Goal: Task Accomplishment & Management: Use online tool/utility

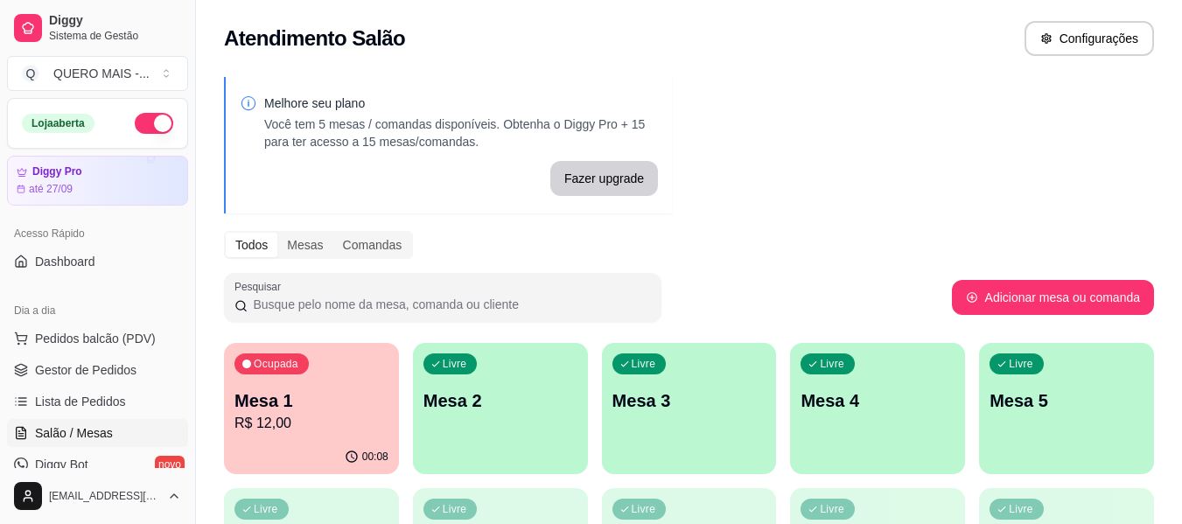
click at [327, 424] on p "R$ 12,00" at bounding box center [312, 423] width 154 height 21
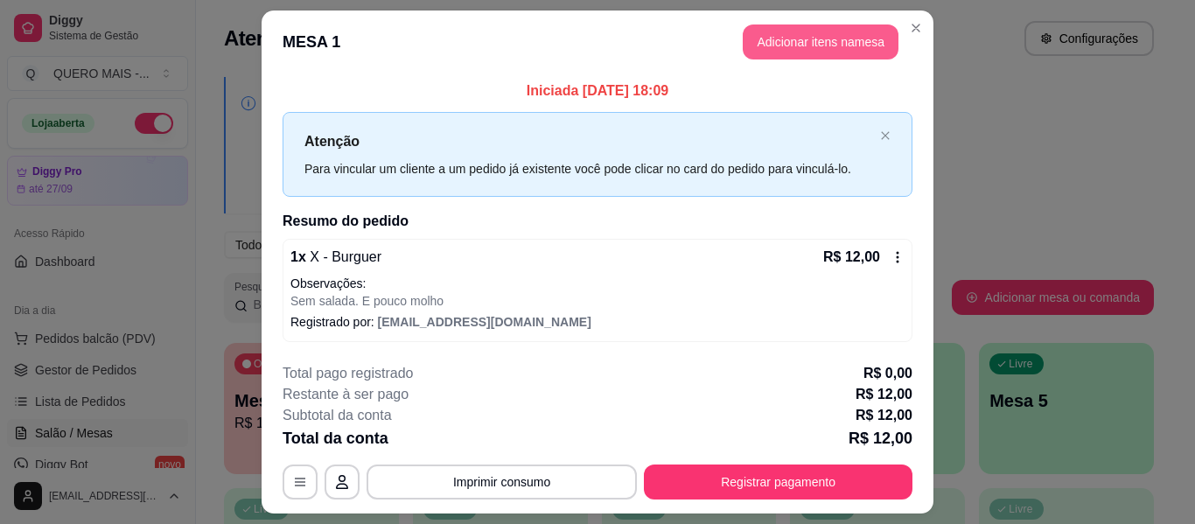
click at [784, 38] on button "Adicionar itens na mesa" at bounding box center [821, 42] width 156 height 35
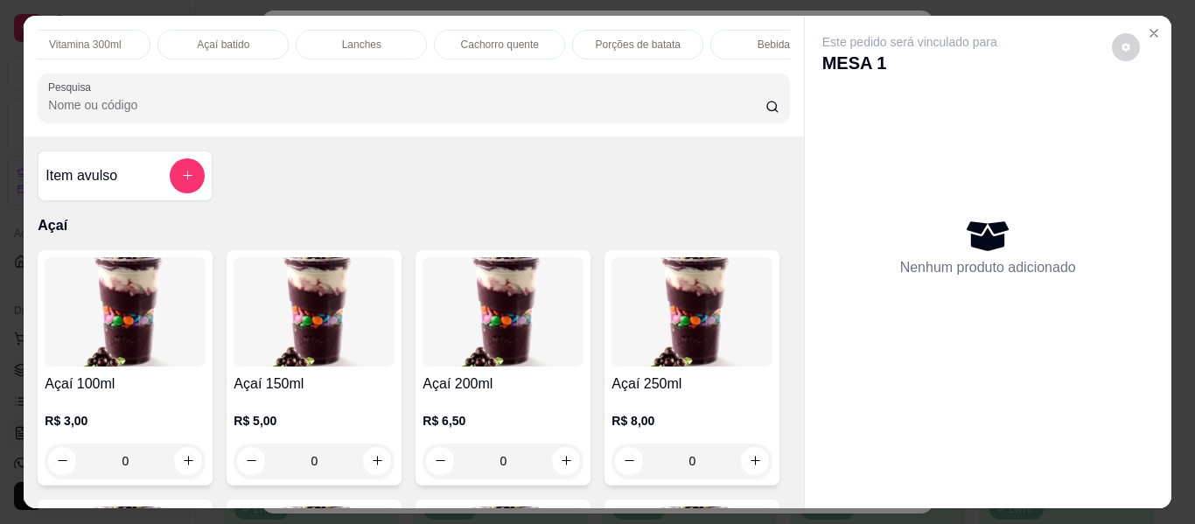
scroll to position [0, 576]
click at [725, 51] on div "Bebidas" at bounding box center [771, 45] width 131 height 30
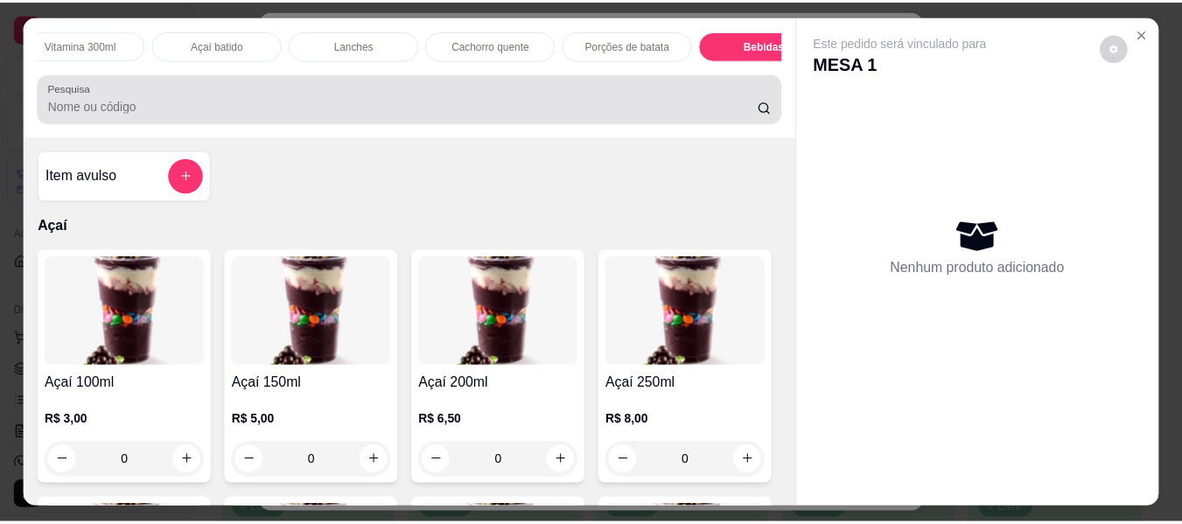
scroll to position [47, 0]
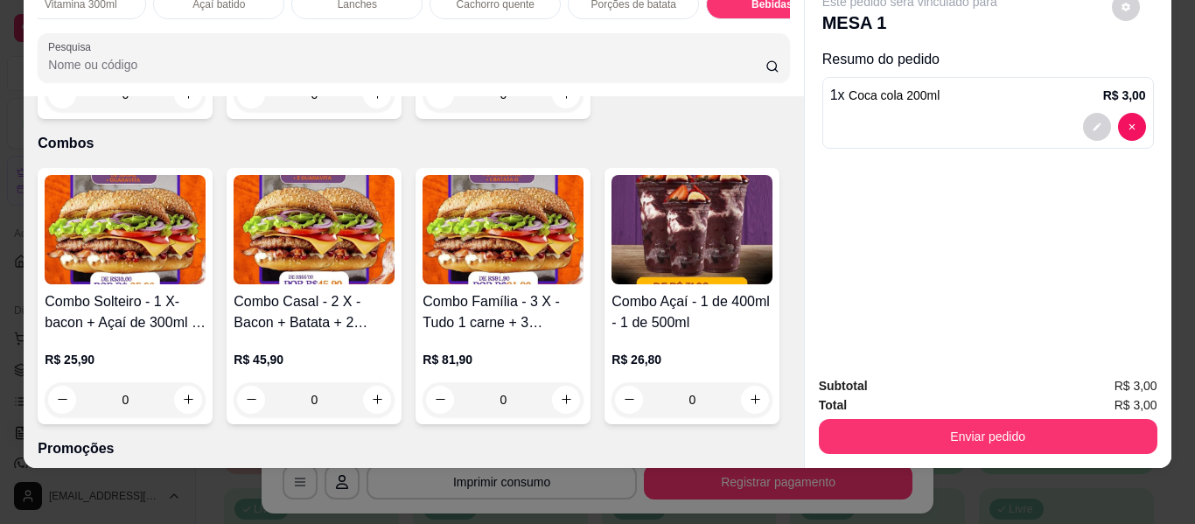
type input "2"
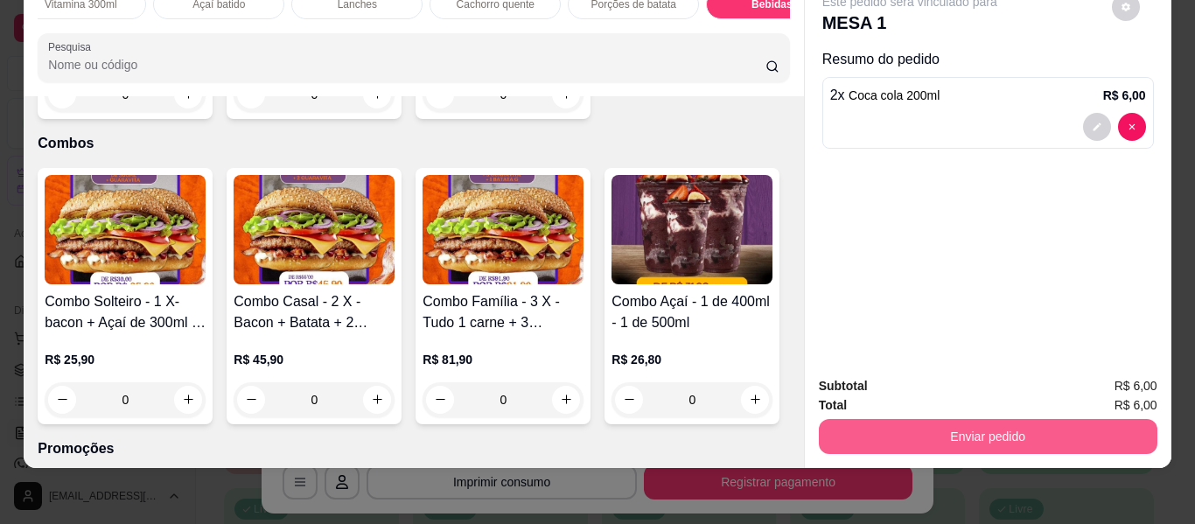
click at [854, 419] on button "Enviar pedido" at bounding box center [988, 436] width 339 height 35
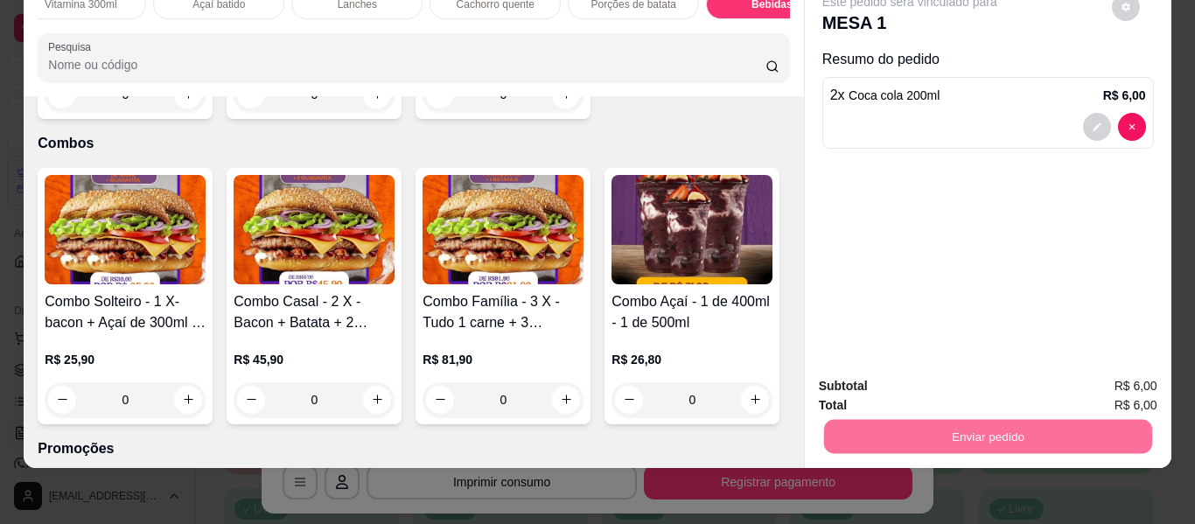
click at [1090, 385] on button "Enviar pedido" at bounding box center [1111, 380] width 99 height 33
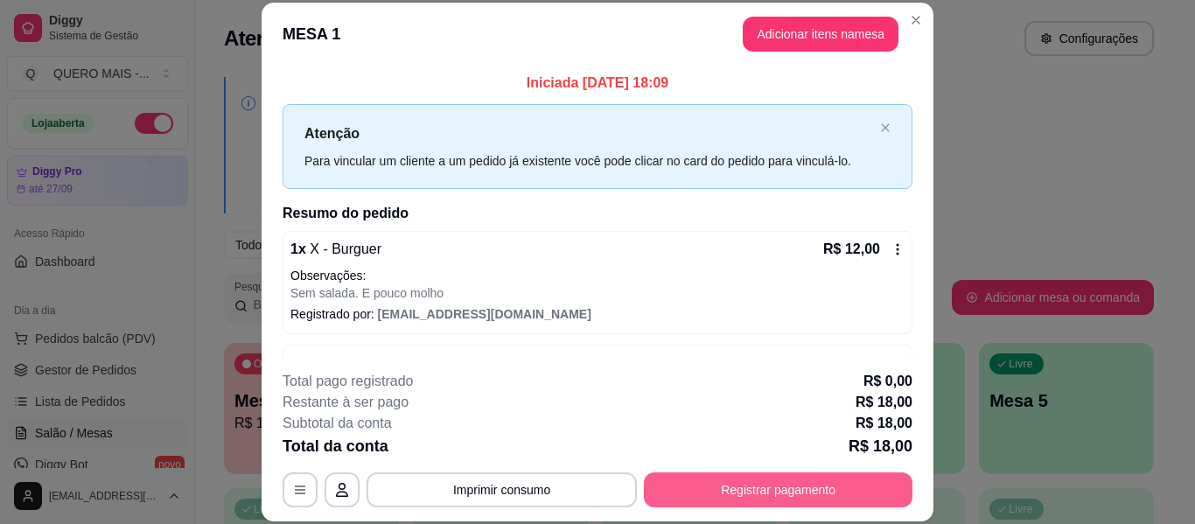
click at [719, 487] on button "Registrar pagamento" at bounding box center [778, 490] width 269 height 35
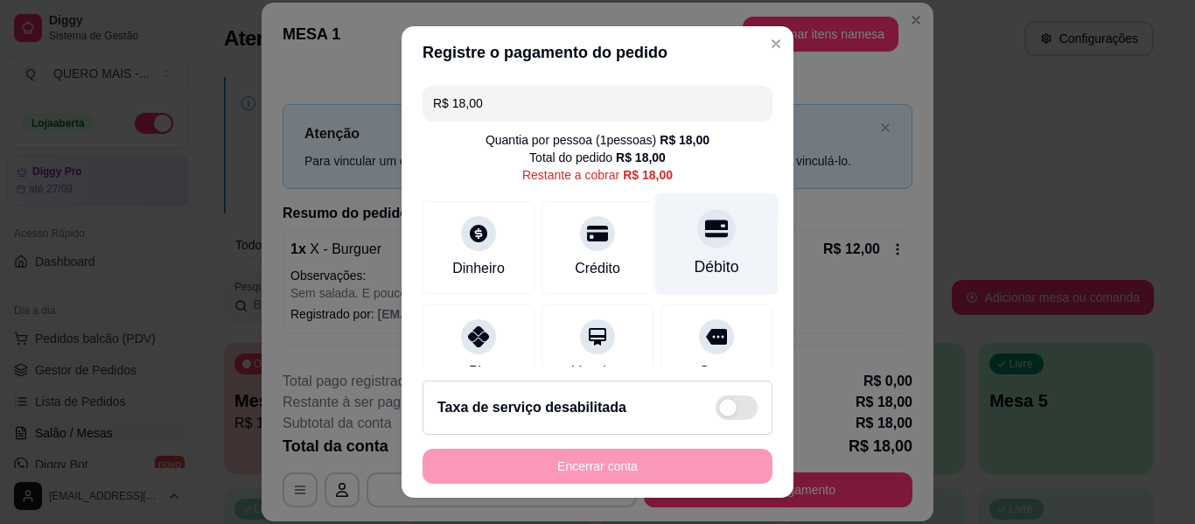
click at [705, 237] on icon at bounding box center [716, 229] width 23 height 18
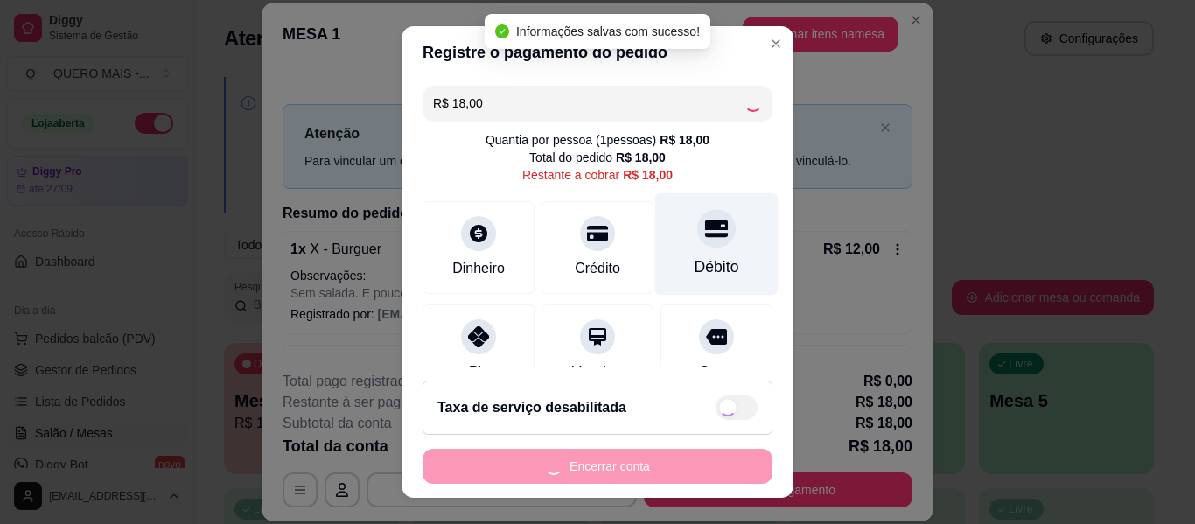
type input "R$ 0,00"
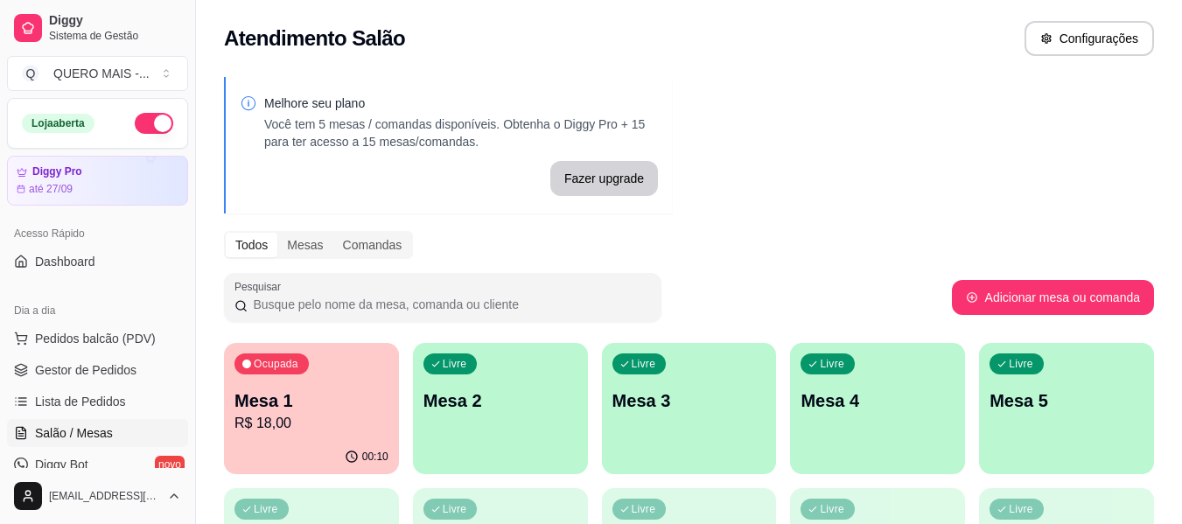
scroll to position [263, 0]
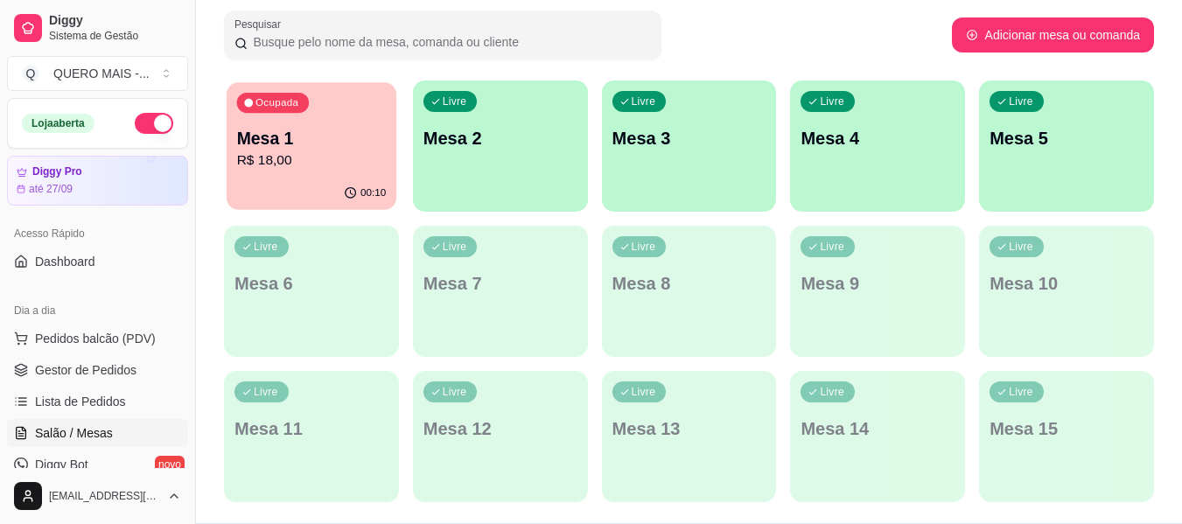
click at [319, 116] on div "Ocupada Mesa 1 R$ 18,00" at bounding box center [312, 129] width 170 height 95
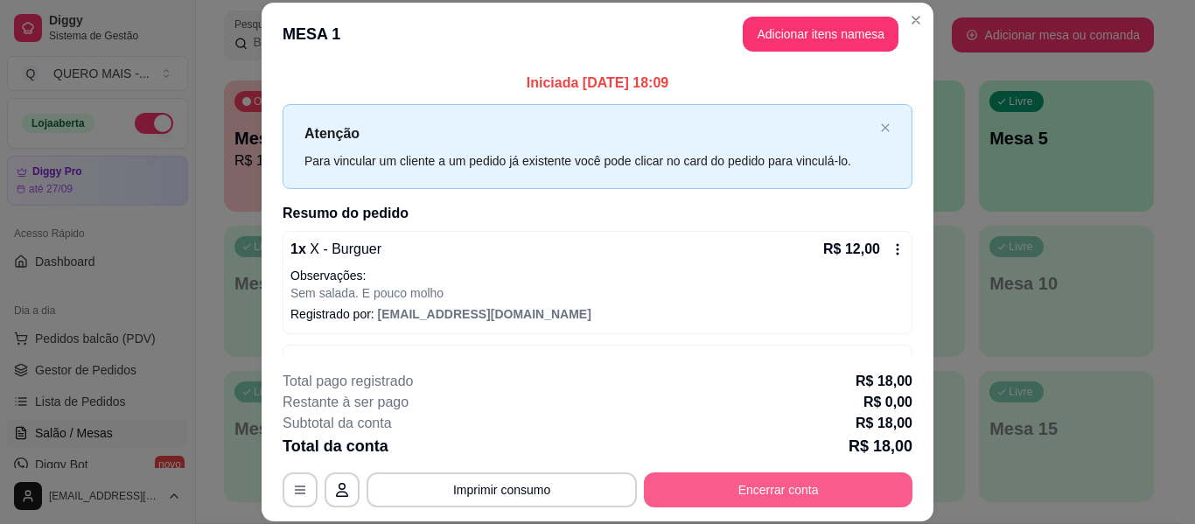
click at [787, 495] on button "Encerrar conta" at bounding box center [778, 490] width 269 height 35
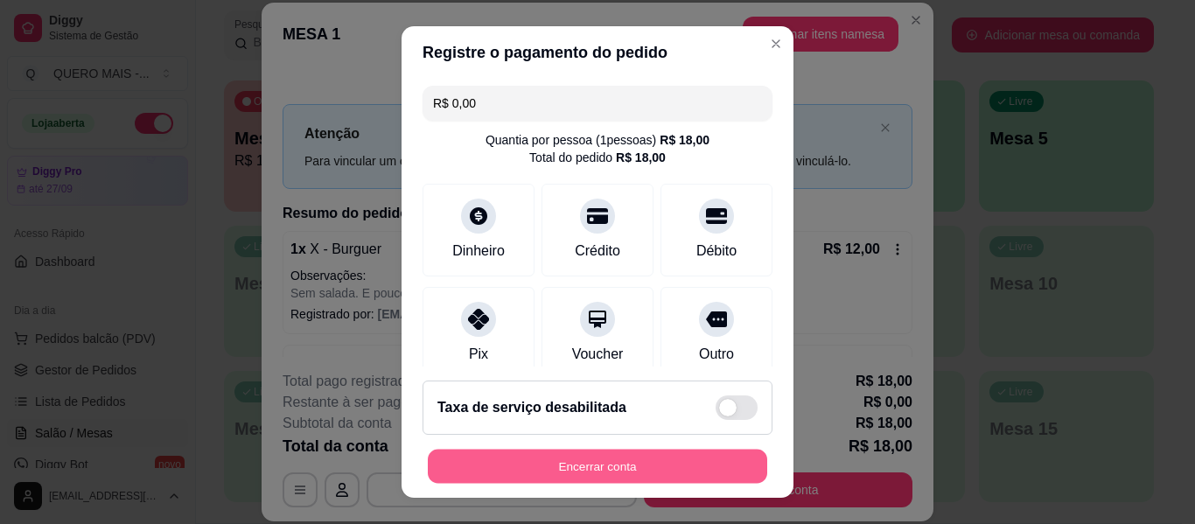
click at [655, 473] on button "Encerrar conta" at bounding box center [598, 467] width 340 height 34
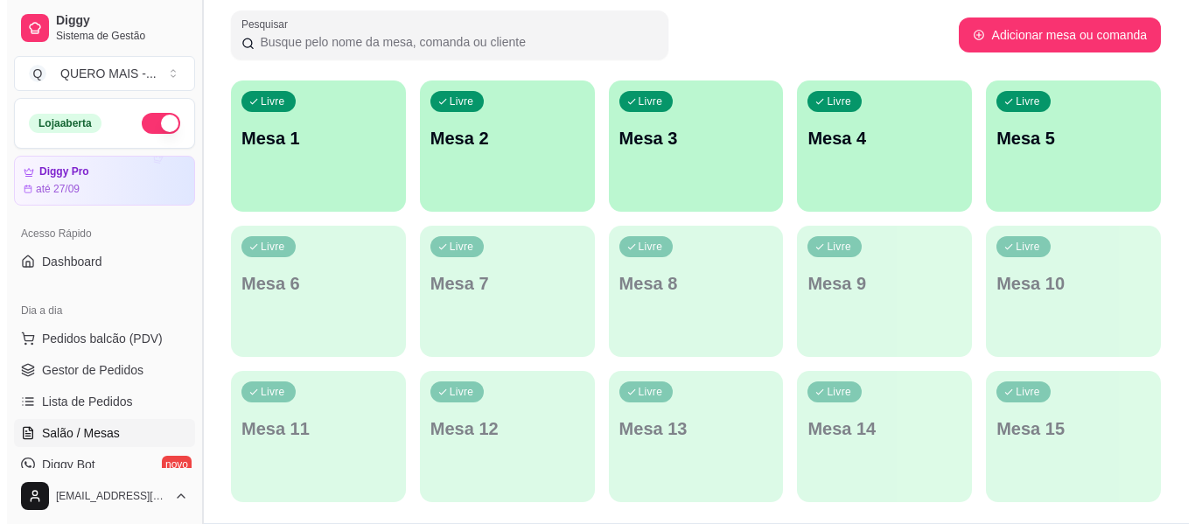
scroll to position [0, 0]
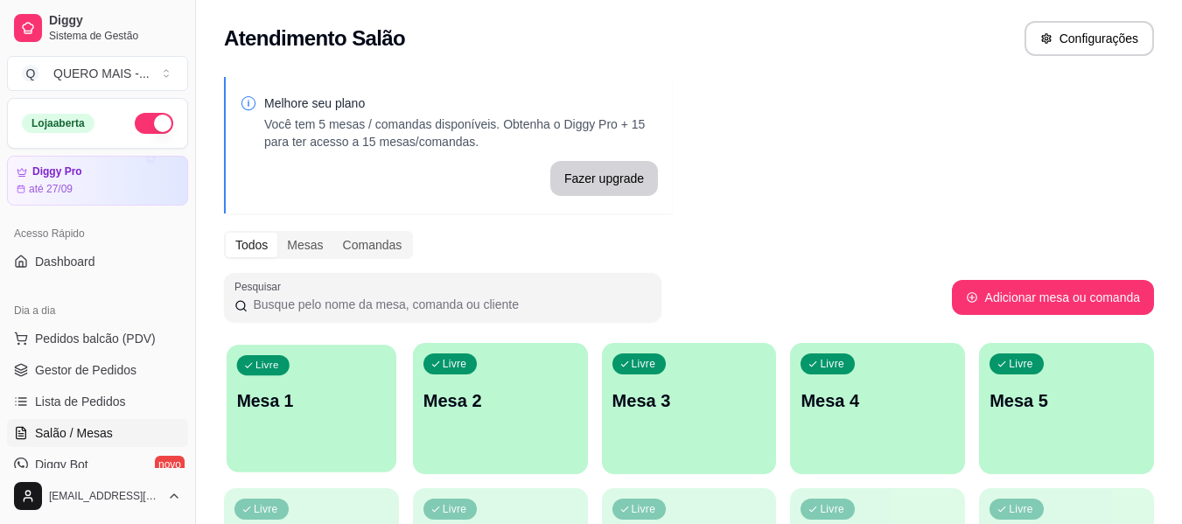
click at [343, 390] on p "Mesa 1" at bounding box center [312, 401] width 150 height 24
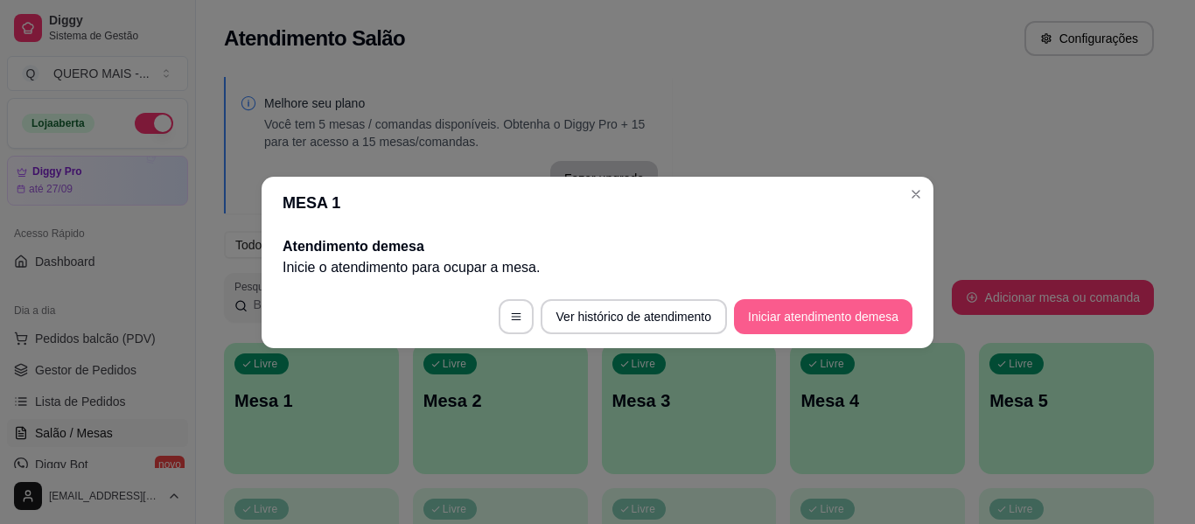
click at [833, 319] on button "Iniciar atendimento de mesa" at bounding box center [823, 316] width 179 height 35
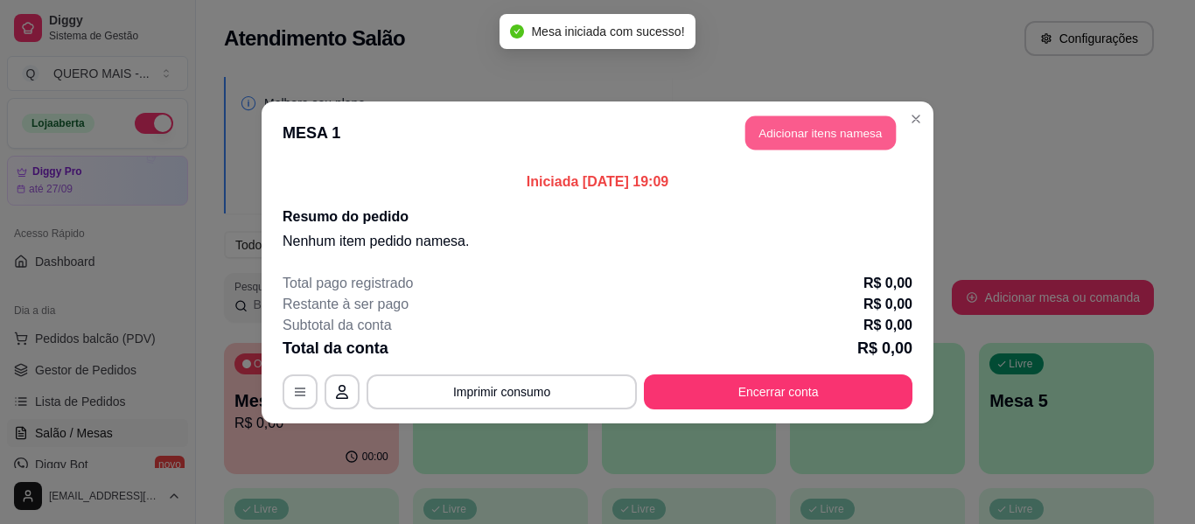
click at [827, 127] on button "Adicionar itens na mesa" at bounding box center [821, 133] width 151 height 34
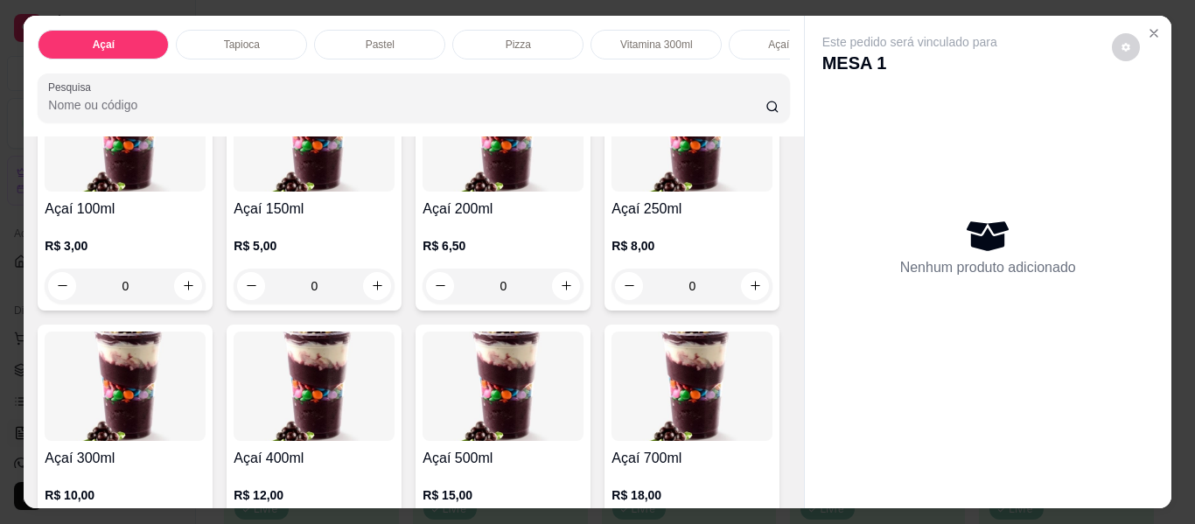
scroll to position [263, 0]
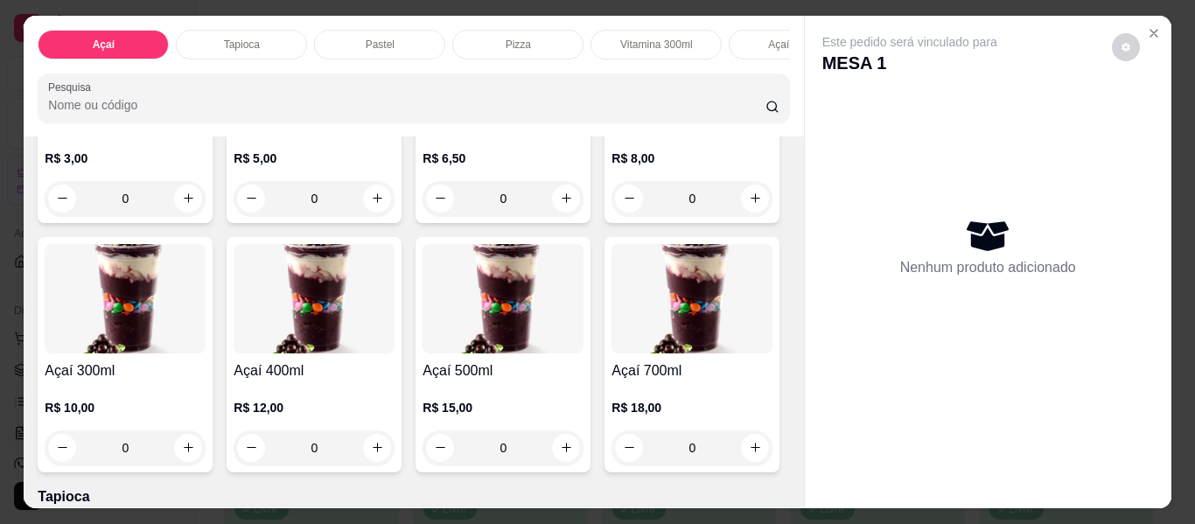
click at [612, 216] on div "0" at bounding box center [692, 198] width 161 height 35
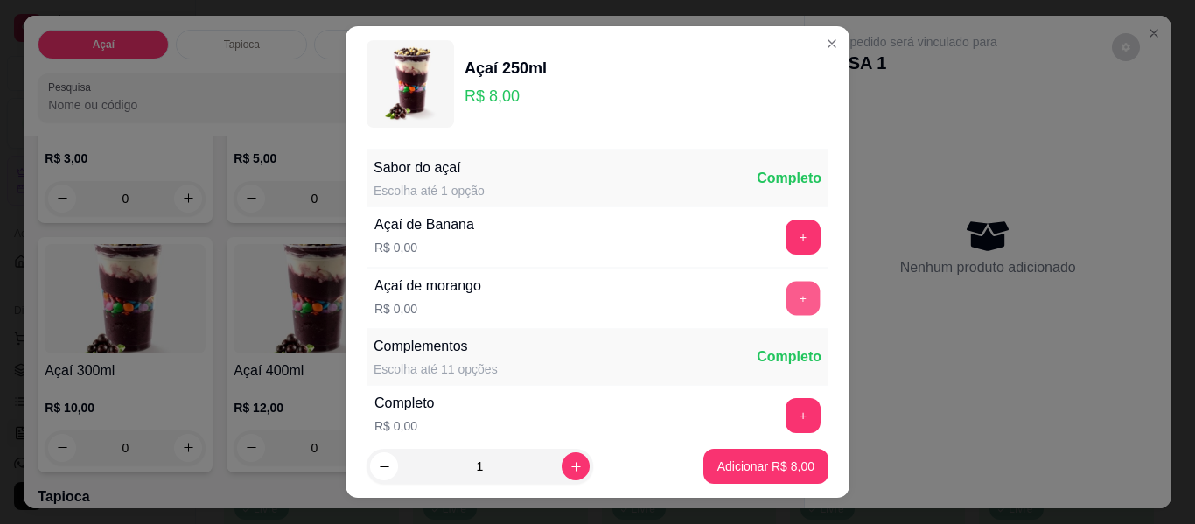
click at [787, 300] on button "+" at bounding box center [804, 299] width 34 height 34
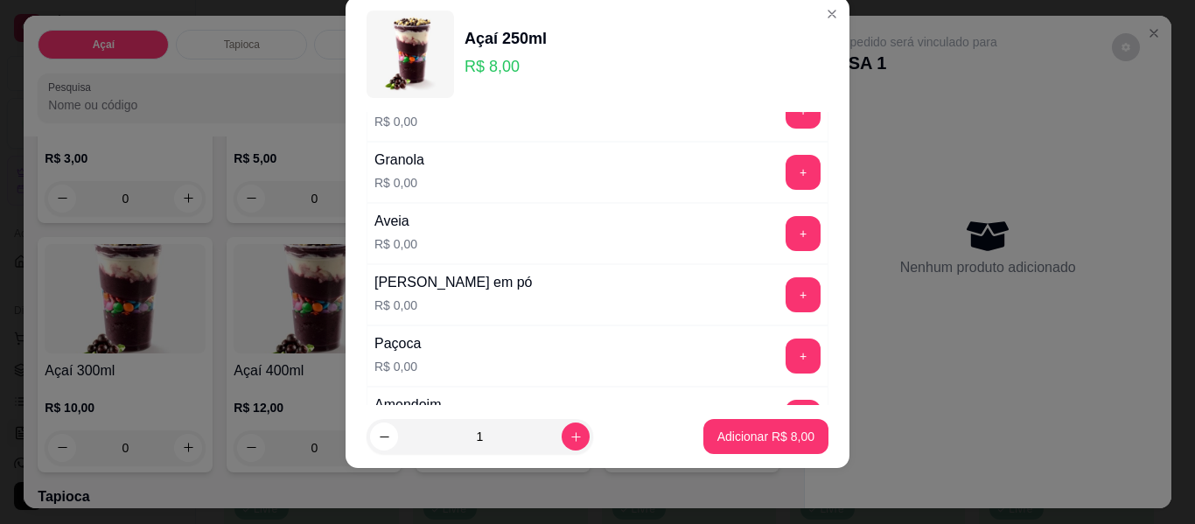
scroll to position [362, 0]
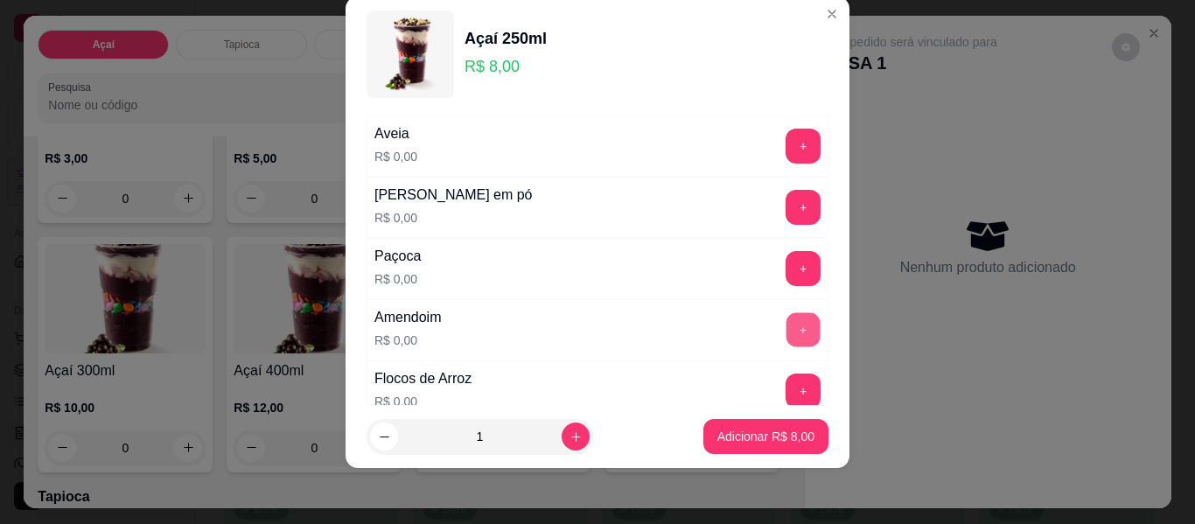
click at [787, 328] on button "+" at bounding box center [804, 330] width 34 height 34
click at [786, 206] on button "+" at bounding box center [803, 207] width 35 height 35
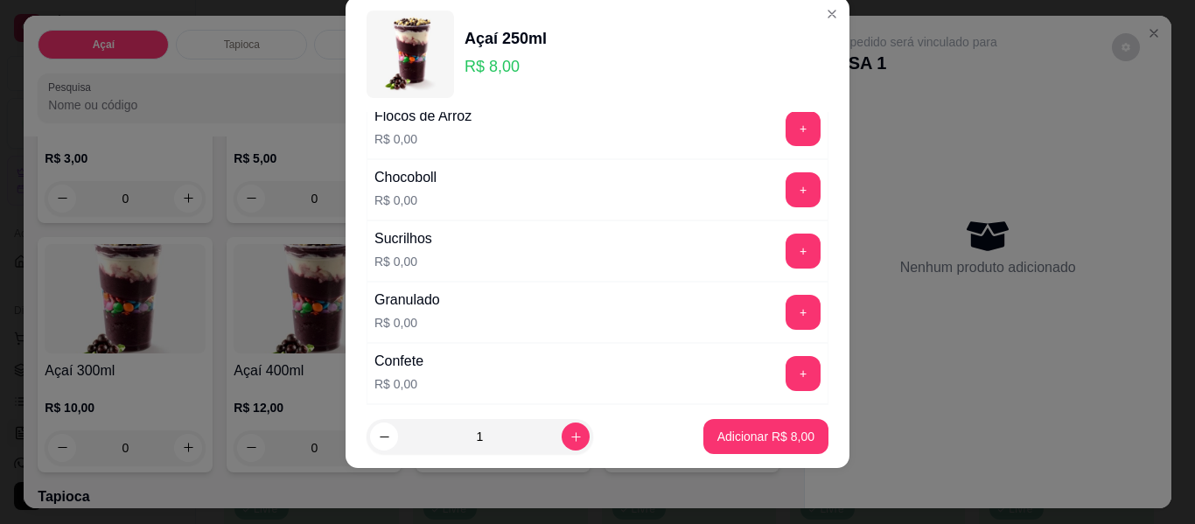
scroll to position [712, 0]
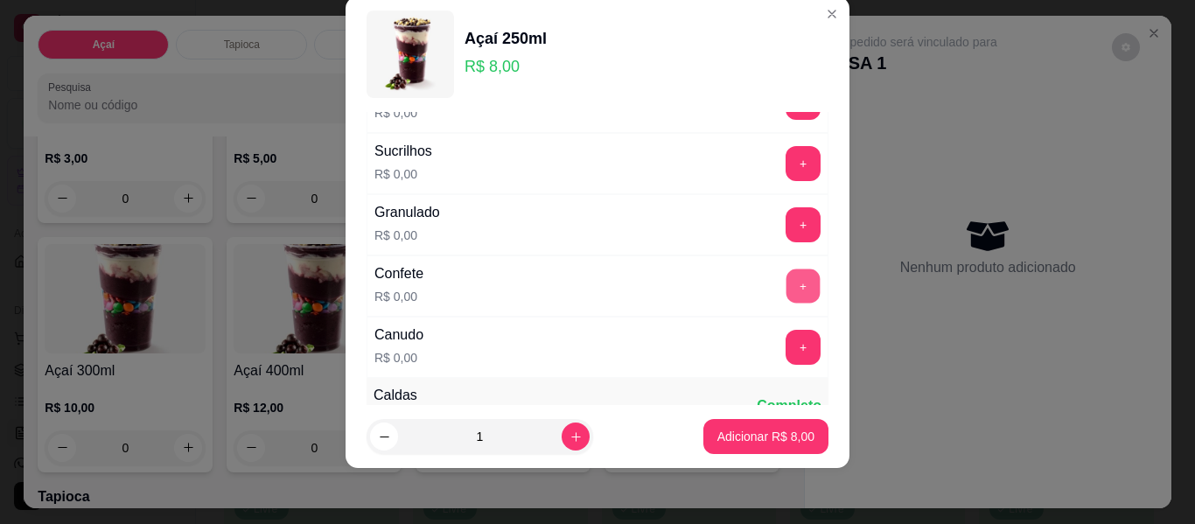
click at [787, 277] on button "+" at bounding box center [804, 287] width 34 height 34
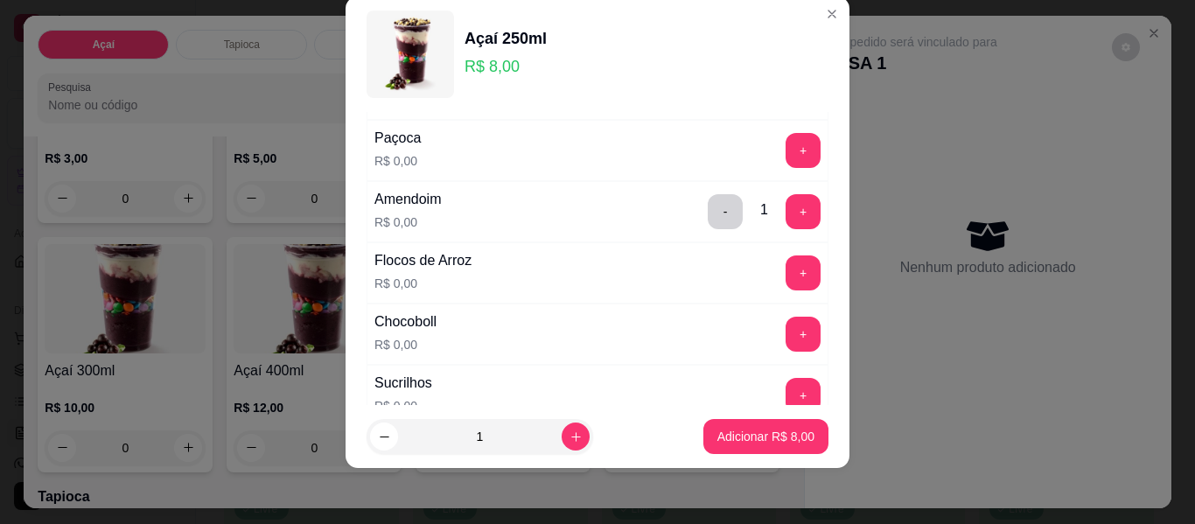
scroll to position [450, 0]
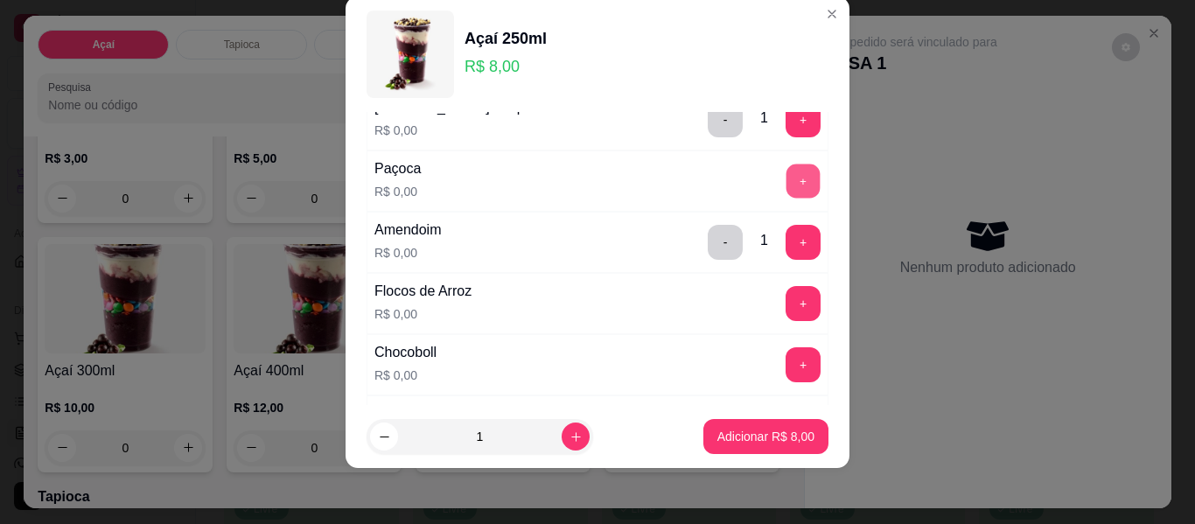
click at [787, 180] on button "+" at bounding box center [804, 182] width 34 height 34
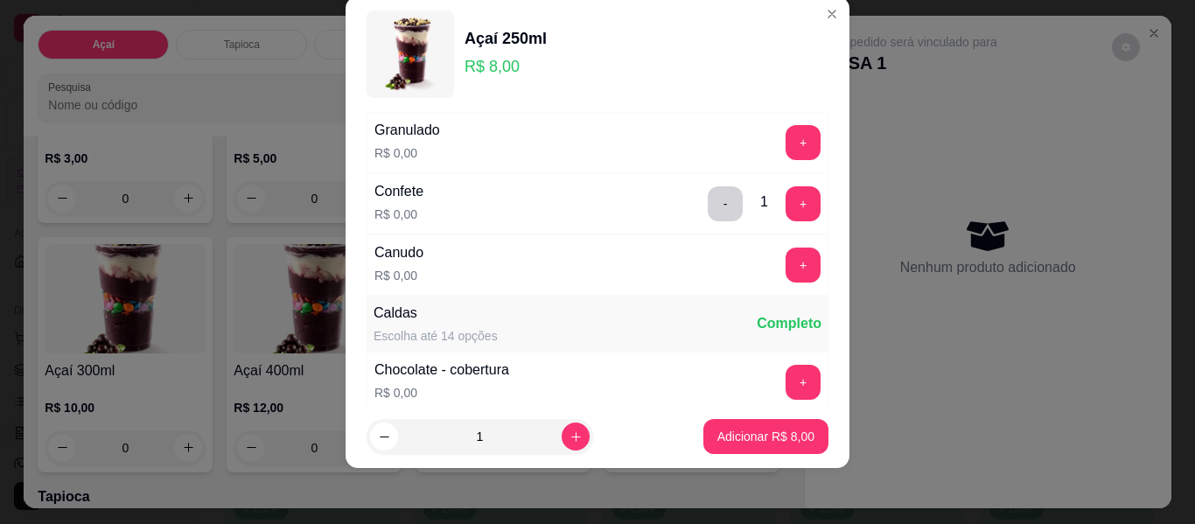
scroll to position [800, 0]
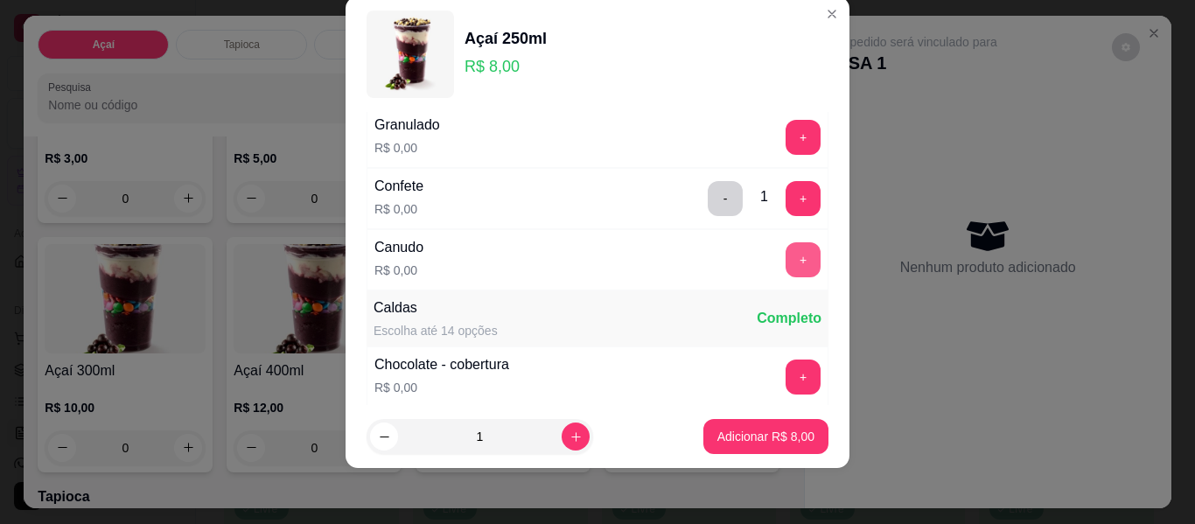
click at [786, 253] on button "+" at bounding box center [803, 259] width 35 height 35
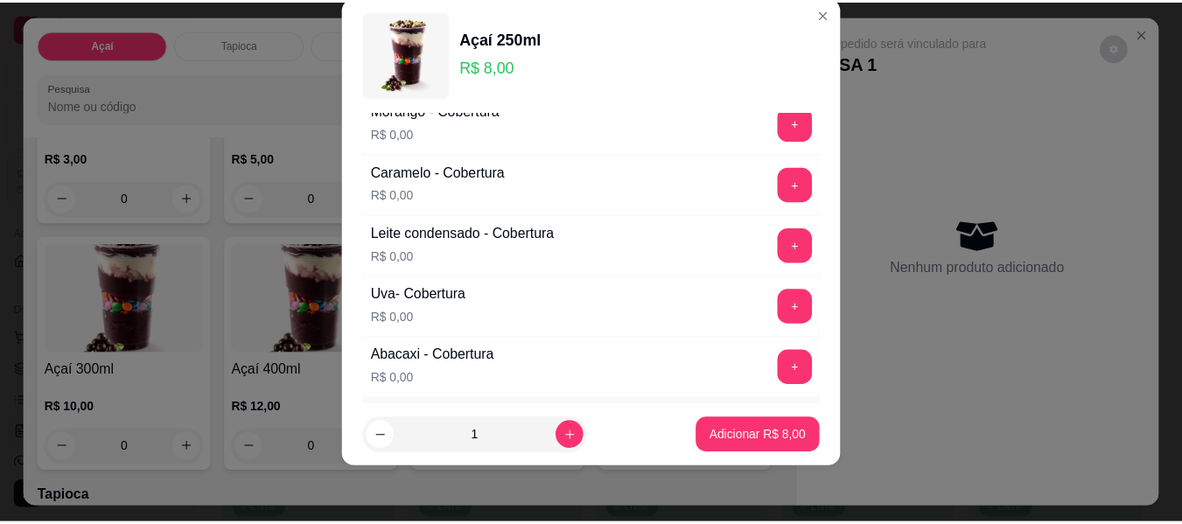
scroll to position [1325, 0]
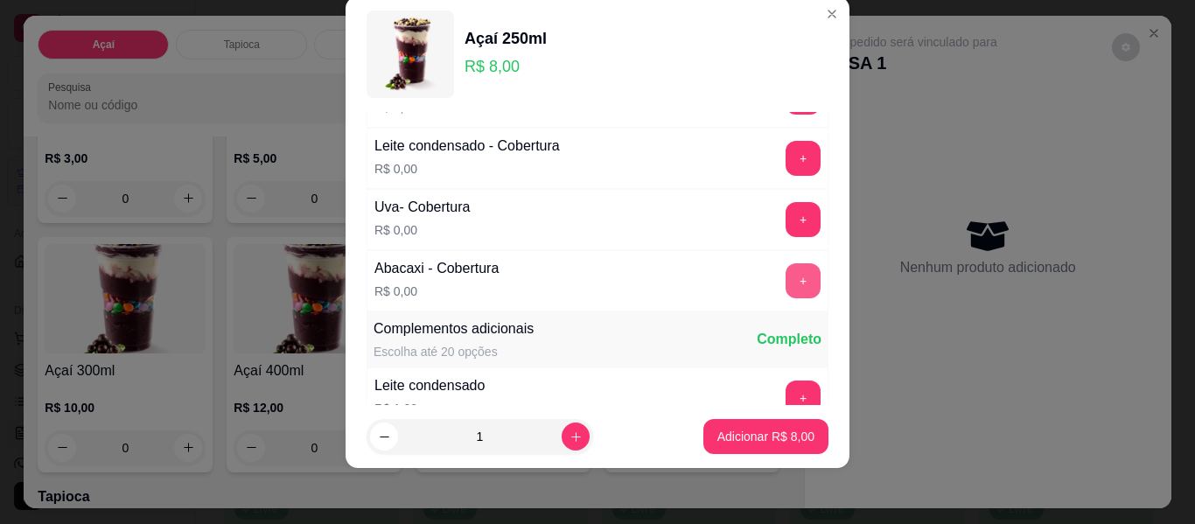
click at [786, 274] on button "+" at bounding box center [803, 280] width 35 height 35
click at [720, 446] on button "Adicionar R$ 8,00" at bounding box center [766, 436] width 125 height 35
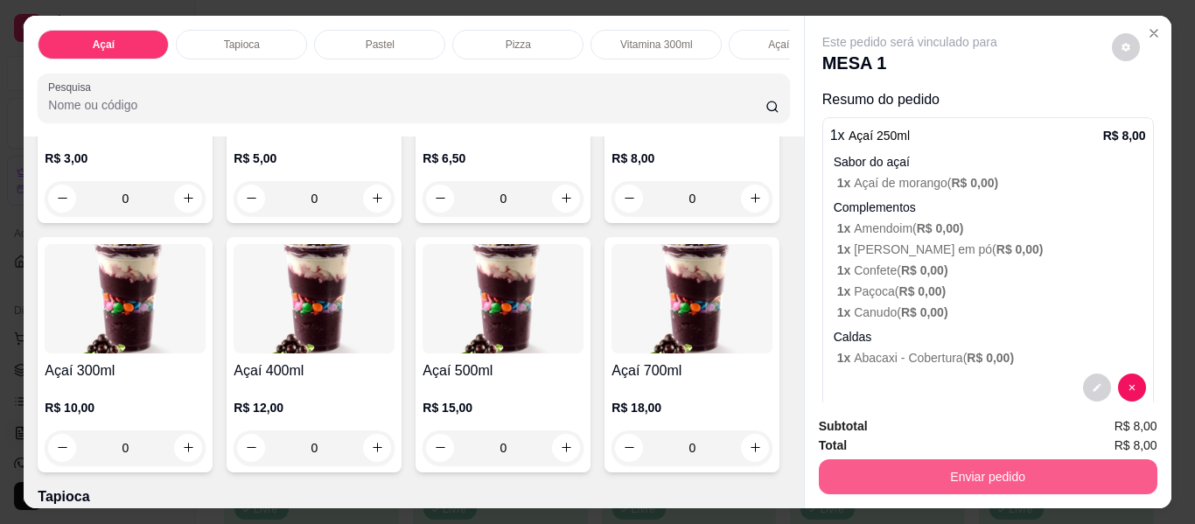
click at [928, 466] on button "Enviar pedido" at bounding box center [988, 476] width 339 height 35
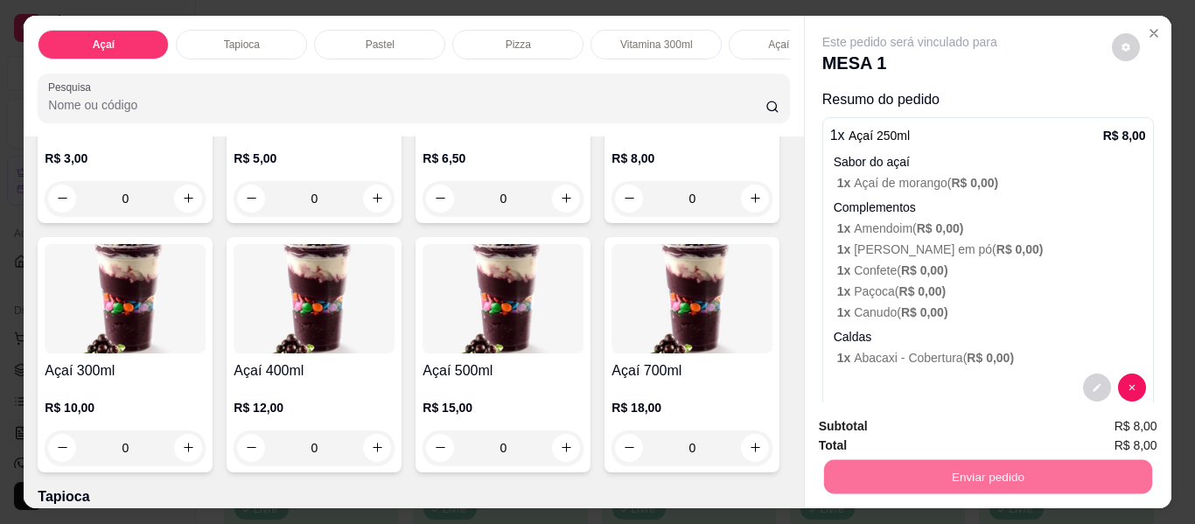
click at [1102, 418] on button "Enviar pedido" at bounding box center [1112, 427] width 96 height 32
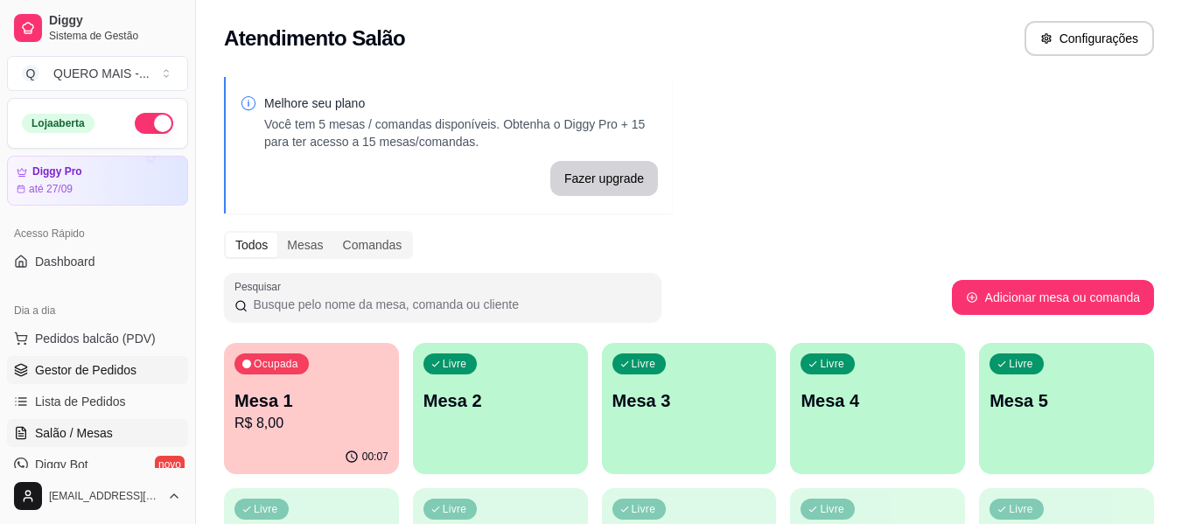
drag, startPoint x: 93, startPoint y: 366, endPoint x: 127, endPoint y: 359, distance: 34.8
click at [93, 366] on span "Gestor de Pedidos" at bounding box center [86, 370] width 102 height 18
click at [501, 414] on div "Livre Mesa 2" at bounding box center [500, 398] width 175 height 110
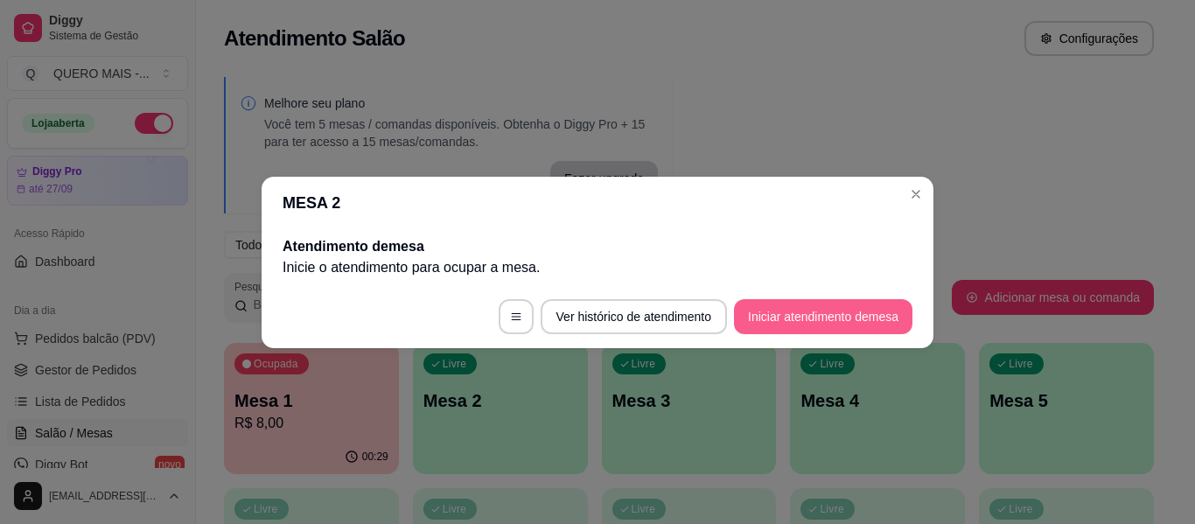
click at [818, 316] on button "Iniciar atendimento de mesa" at bounding box center [823, 316] width 179 height 35
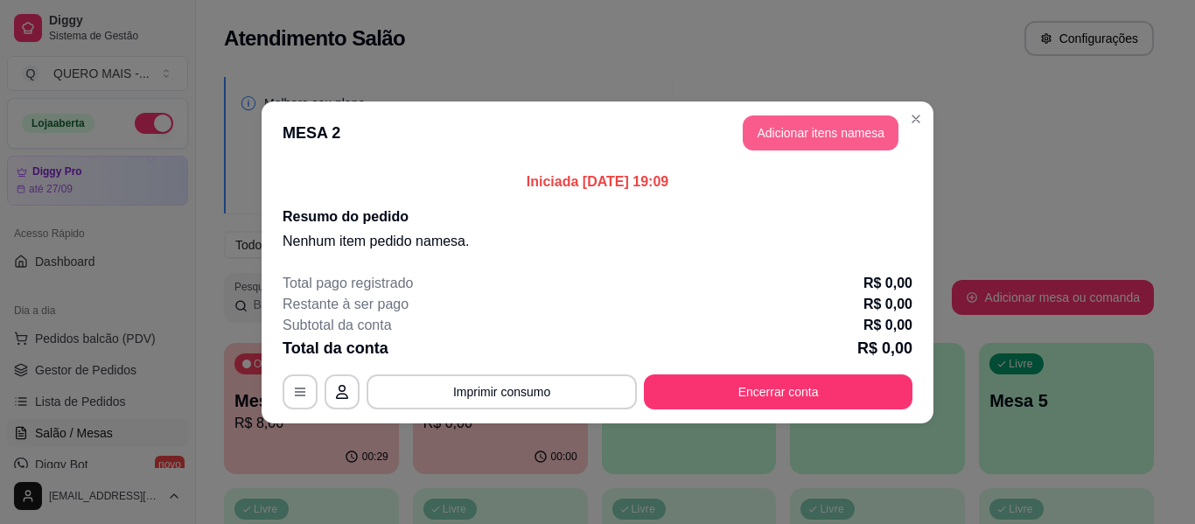
click at [844, 133] on button "Adicionar itens na mesa" at bounding box center [821, 133] width 156 height 35
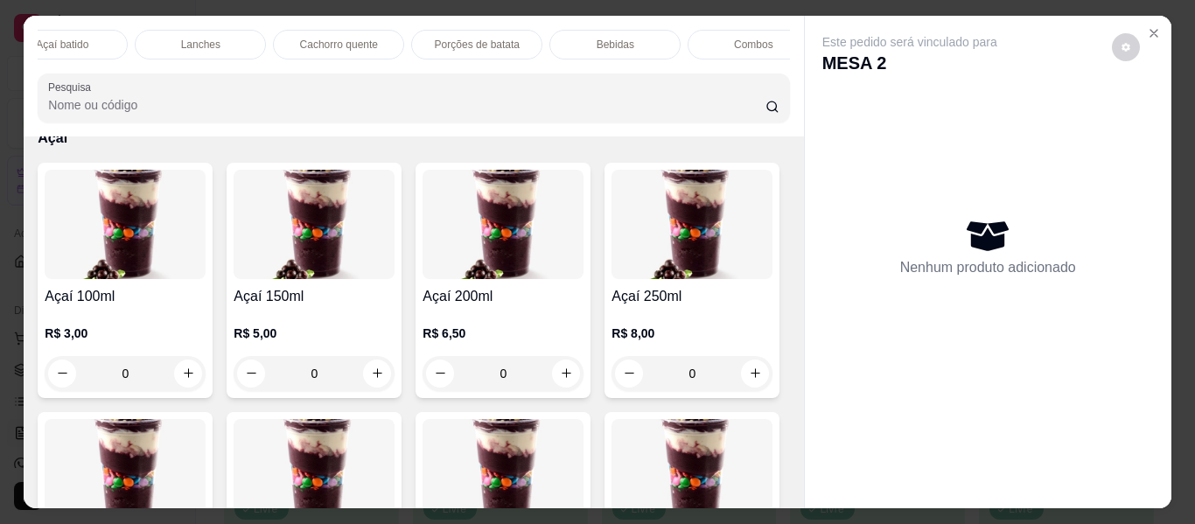
scroll to position [0, 738]
click at [355, 30] on div "Cachorro quente" at bounding box center [333, 45] width 131 height 30
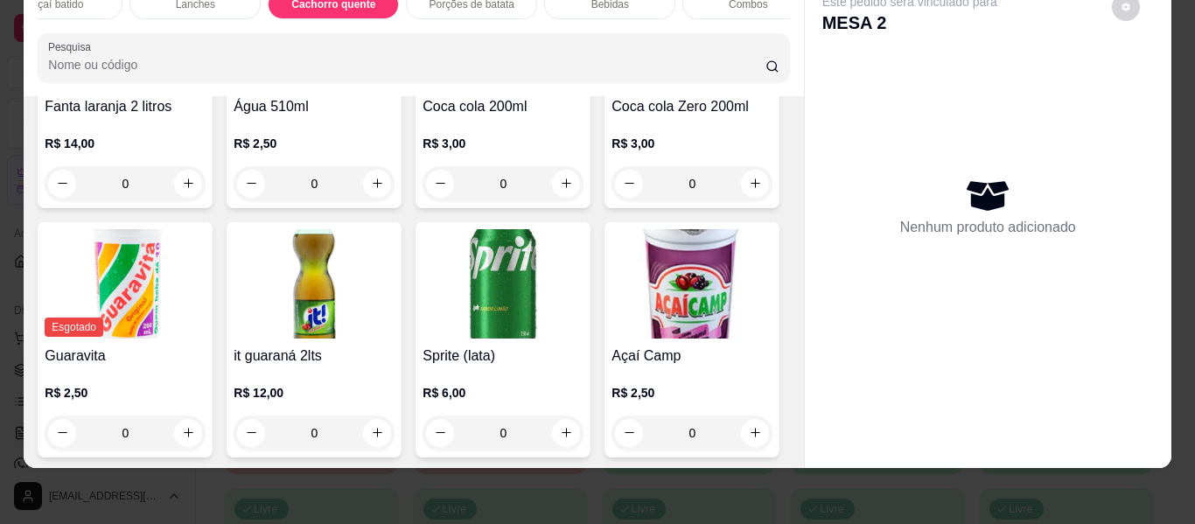
type input "1"
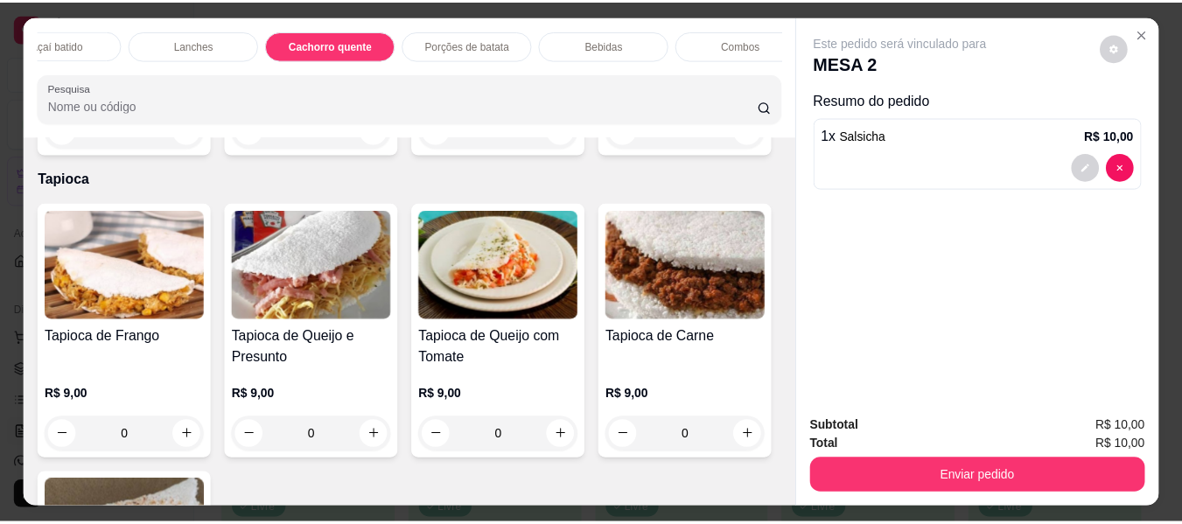
scroll to position [0, 0]
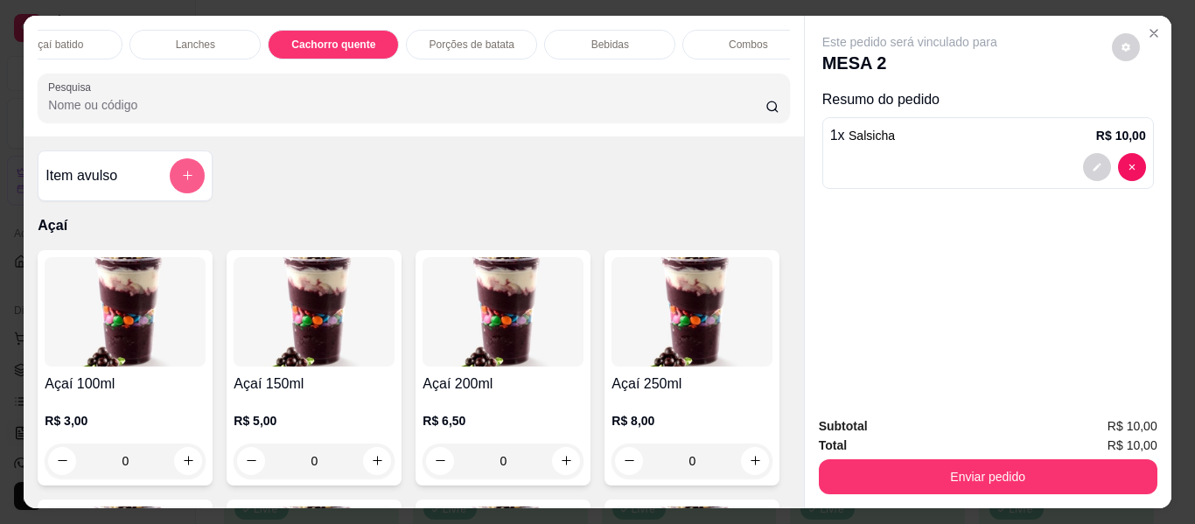
click at [173, 180] on button "add-separate-item" at bounding box center [187, 175] width 35 height 35
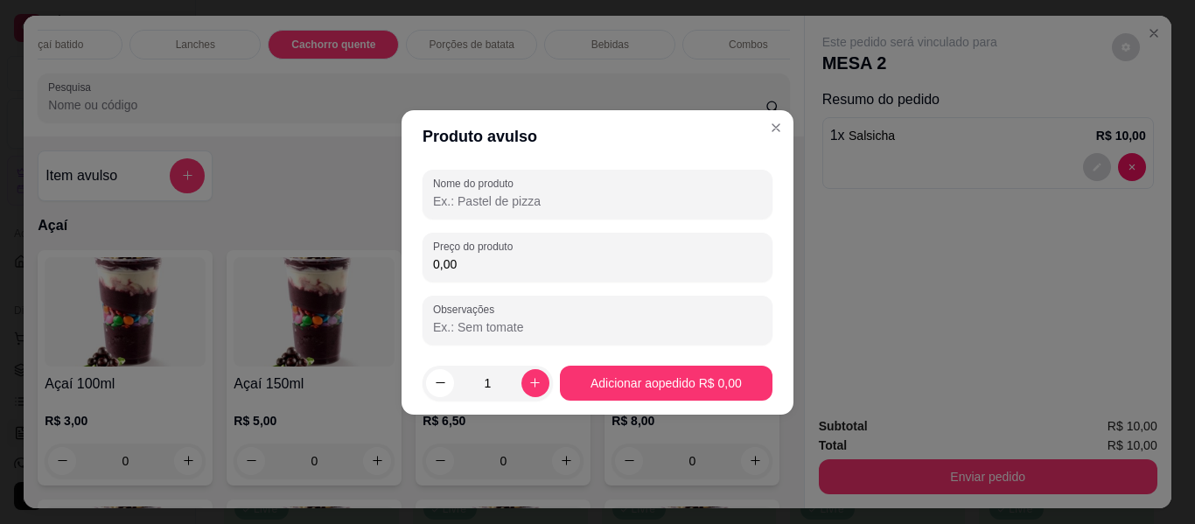
click at [545, 193] on input "Nome do produto" at bounding box center [597, 202] width 329 height 18
type input "taxa de entrega"
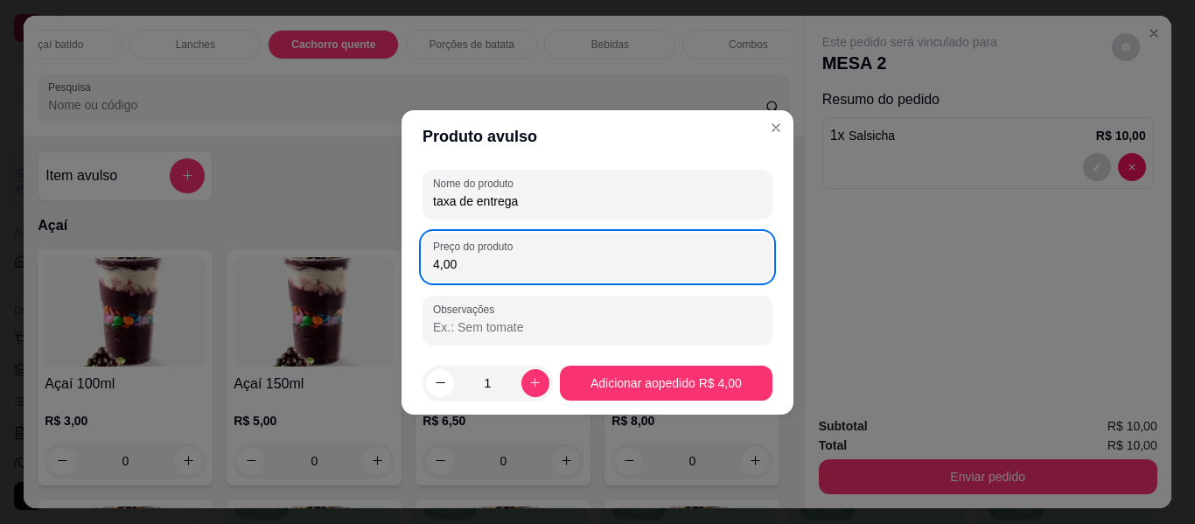
type input "4,00"
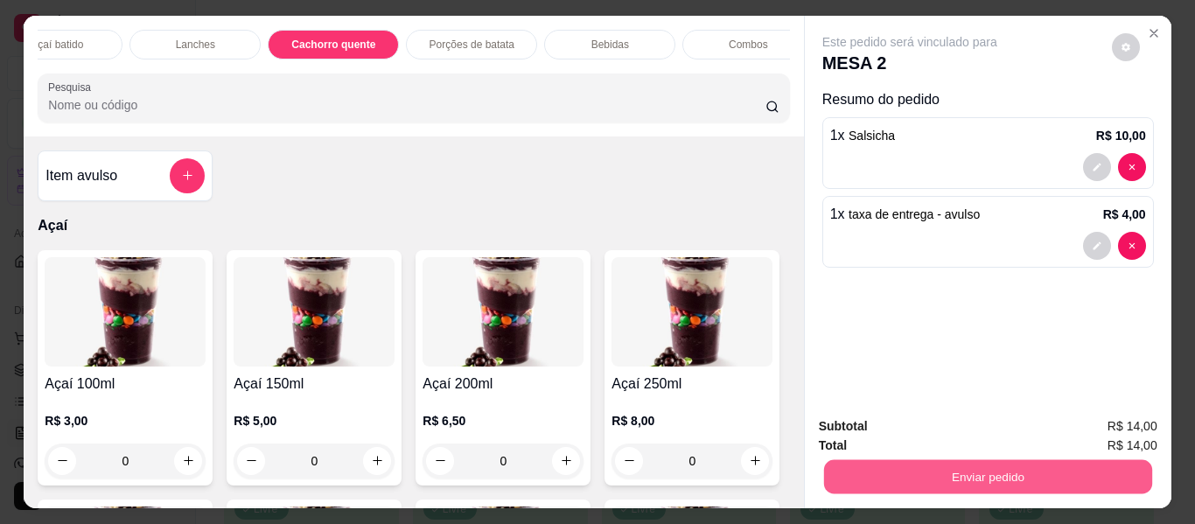
click at [993, 468] on button "Enviar pedido" at bounding box center [987, 477] width 328 height 34
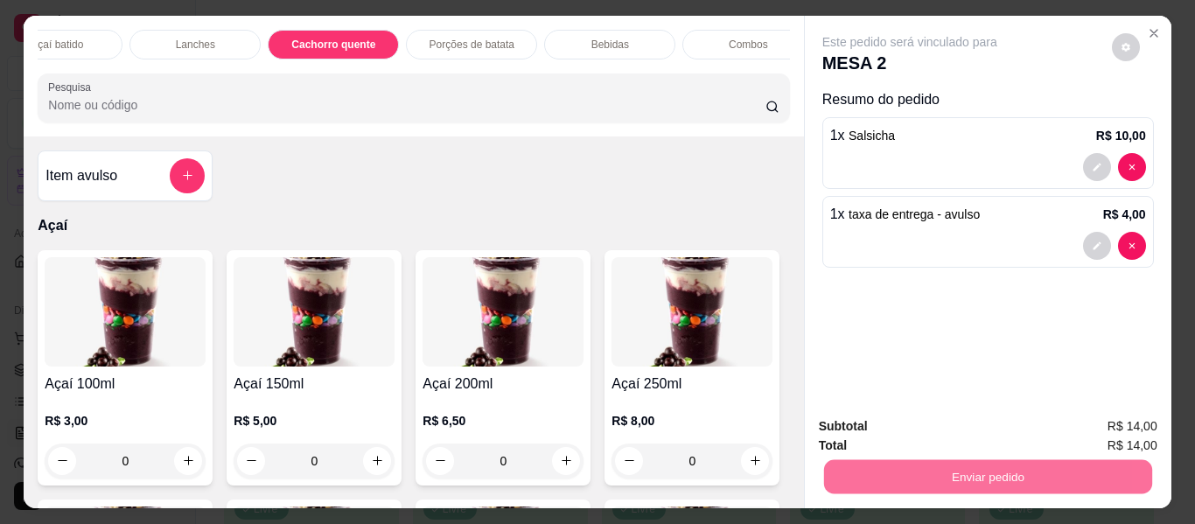
click at [1112, 425] on button "Enviar pedido" at bounding box center [1111, 427] width 99 height 33
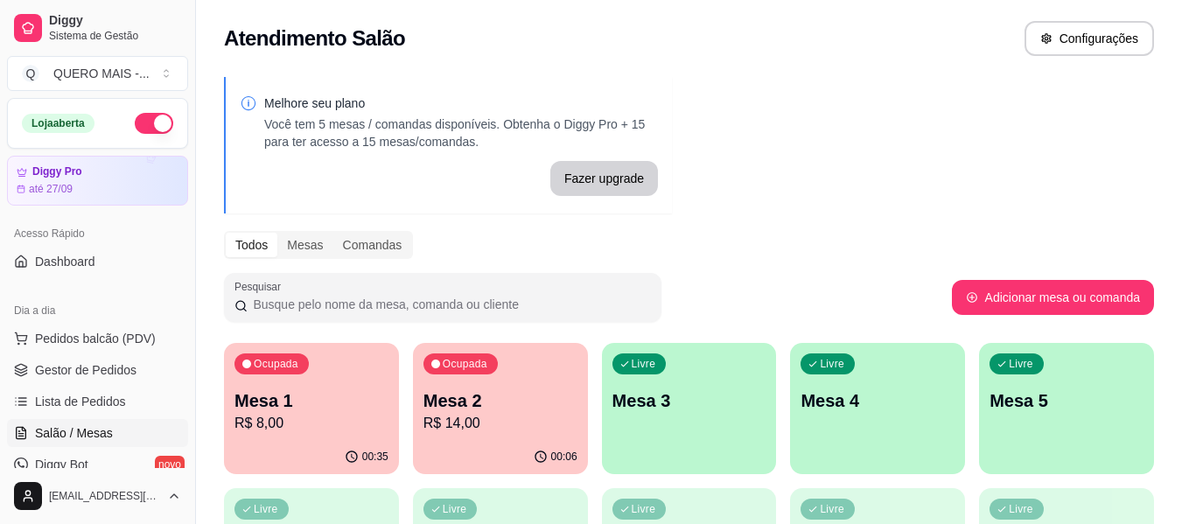
click at [319, 442] on div "00:35" at bounding box center [311, 457] width 175 height 34
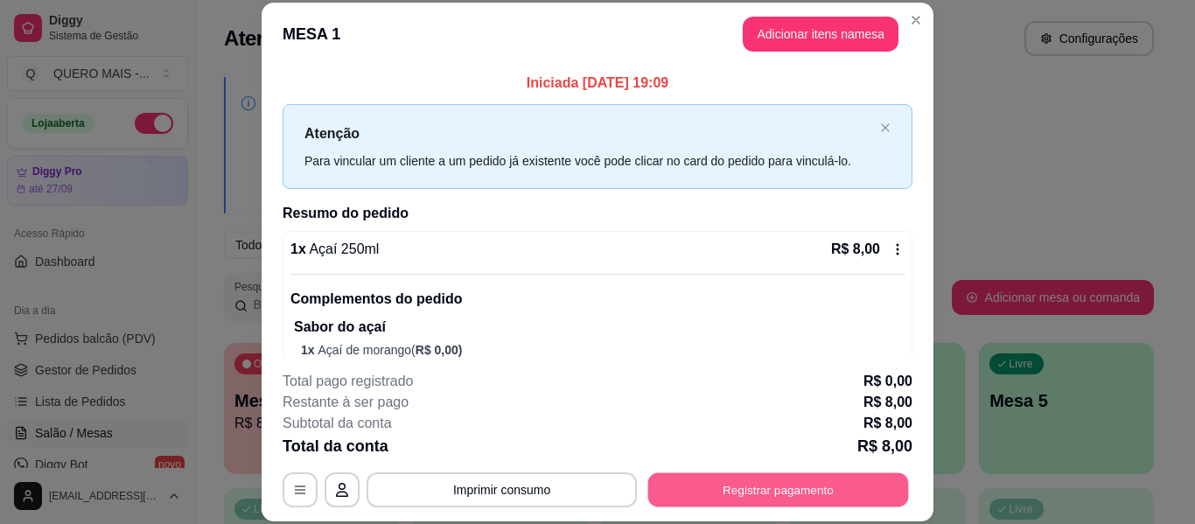
click at [794, 500] on button "Registrar pagamento" at bounding box center [778, 490] width 261 height 34
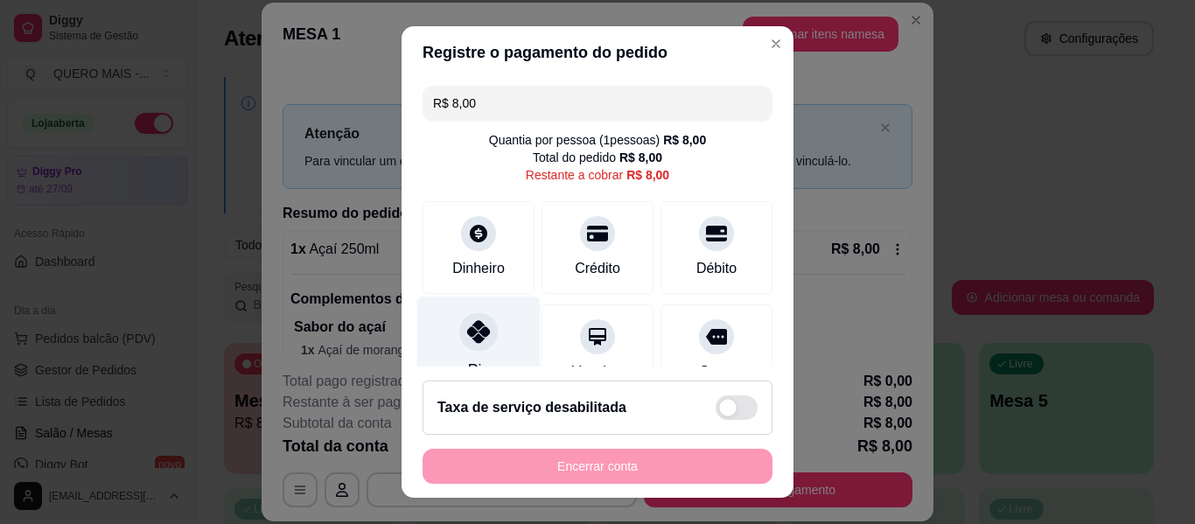
click at [459, 327] on div at bounding box center [478, 331] width 39 height 39
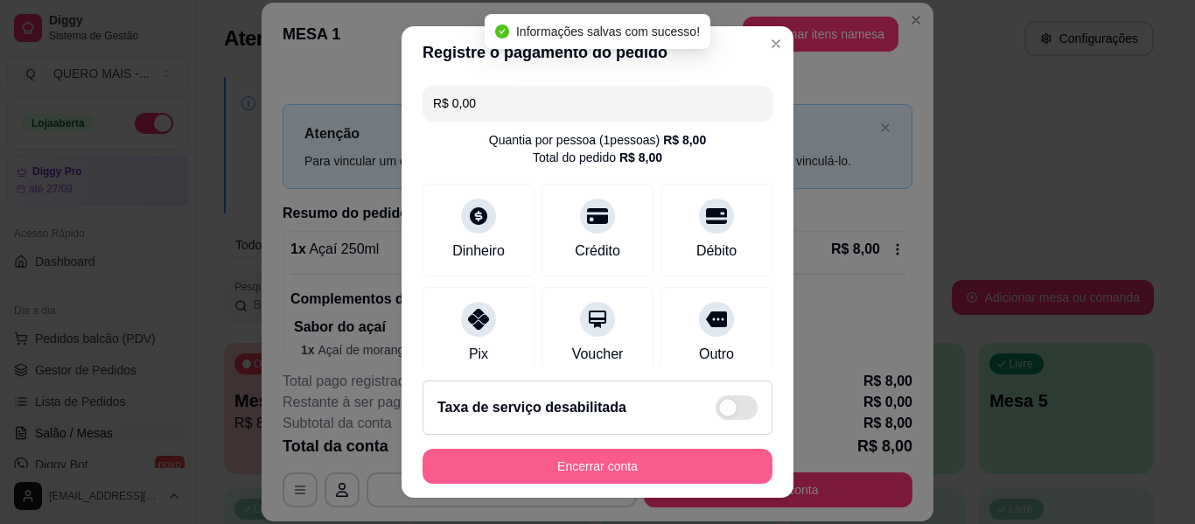
type input "R$ 0,00"
click at [543, 472] on button "Encerrar conta" at bounding box center [598, 466] width 350 height 35
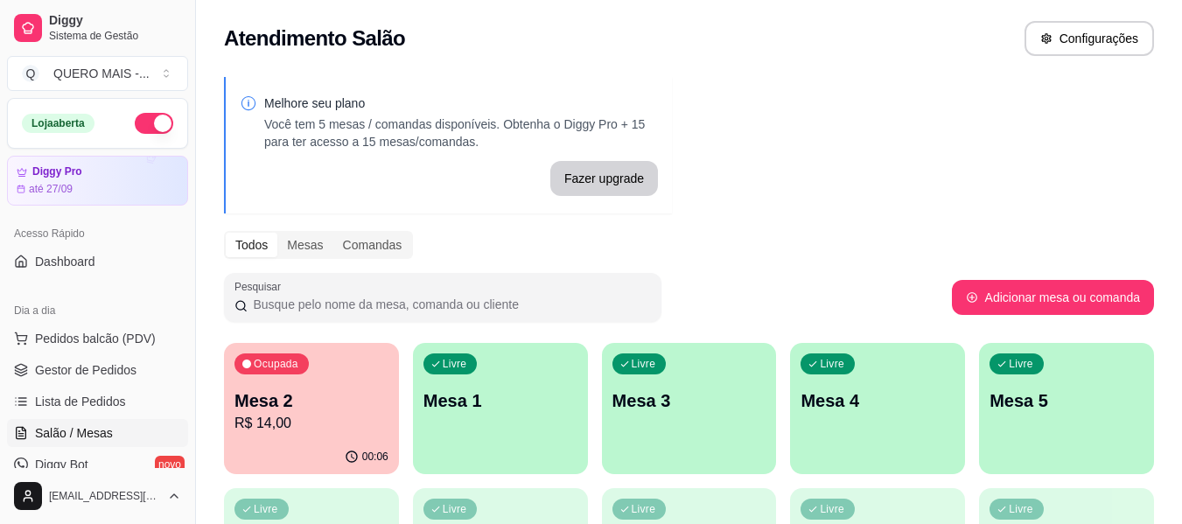
click at [936, 151] on div "Melhore seu plano Você tem 5 mesas / comandas disponíveis. Obtenha o Diggy Pro …" at bounding box center [689, 426] width 986 height 719
